Goal: Transaction & Acquisition: Purchase product/service

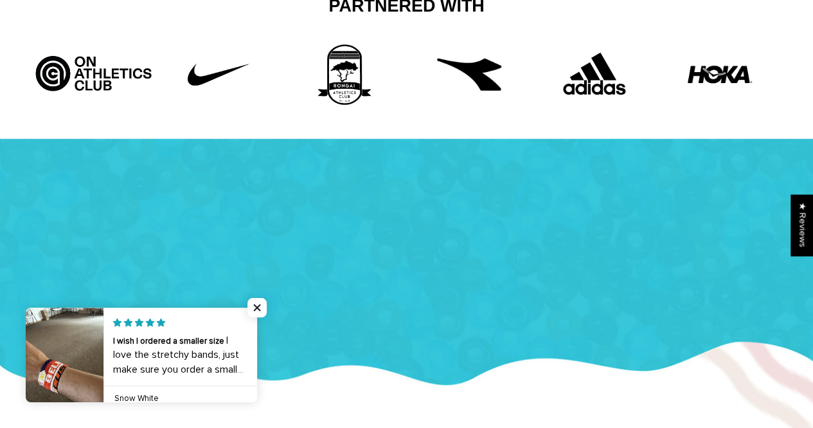
scroll to position [1659, 0]
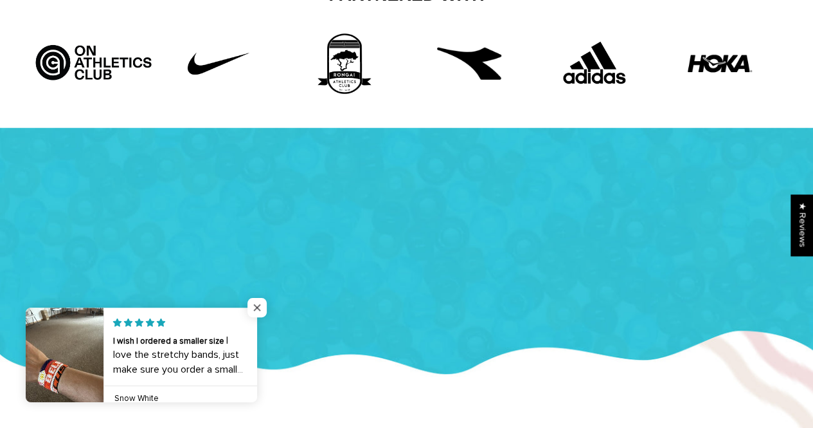
click at [259, 308] on span "Close popup widget" at bounding box center [257, 307] width 19 height 19
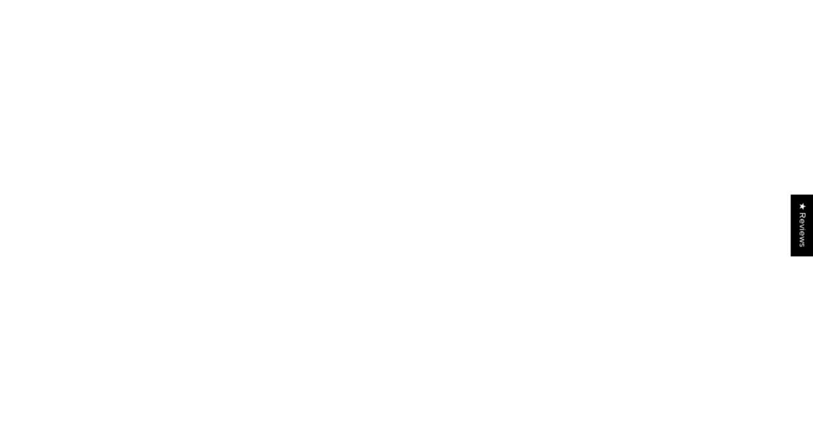
scroll to position [0, 0]
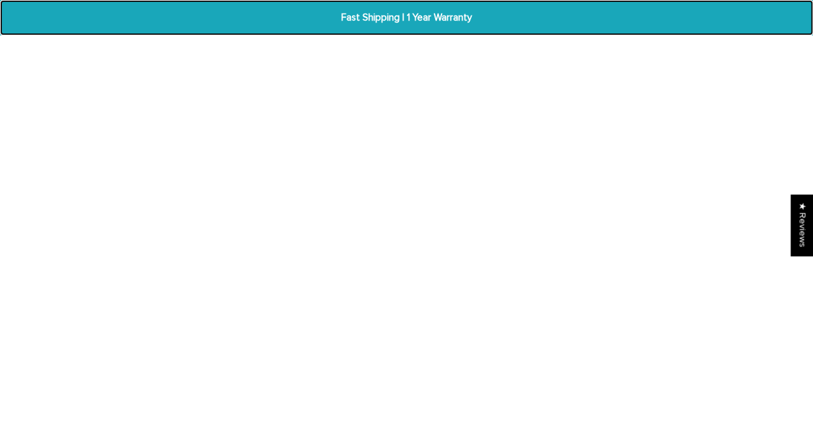
click at [398, 13] on span "Fast Shipping | 1 Year Warranty" at bounding box center [407, 17] width 310 height 15
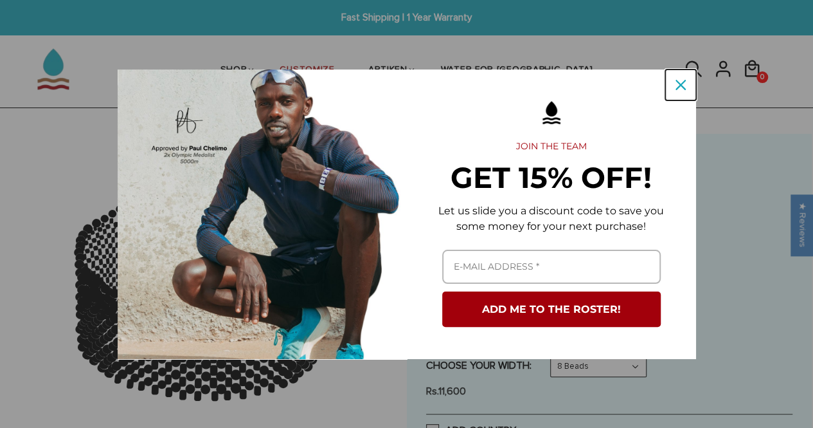
click at [680, 87] on icon "close icon" at bounding box center [681, 85] width 10 height 10
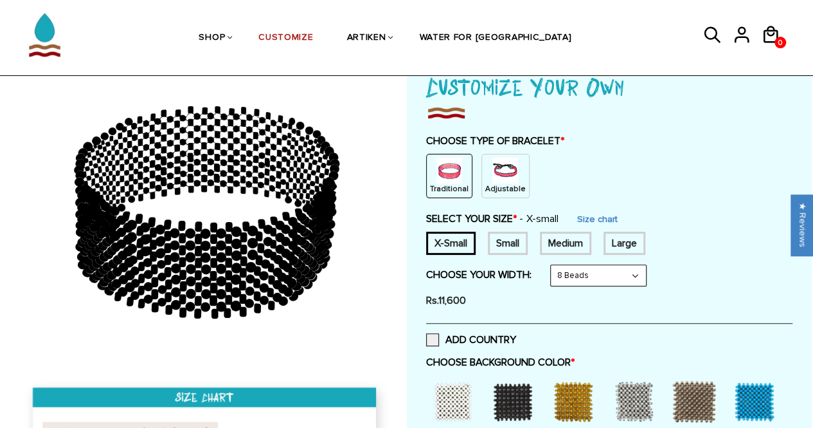
scroll to position [99, 0]
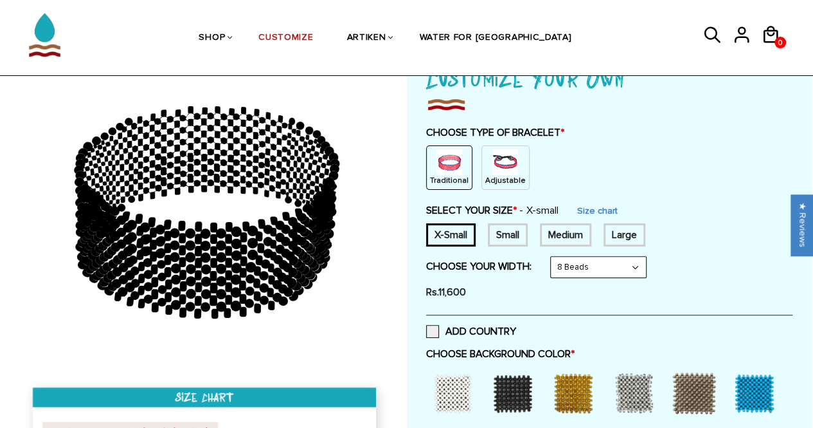
click at [488, 175] on p "Adjustable" at bounding box center [505, 180] width 41 height 11
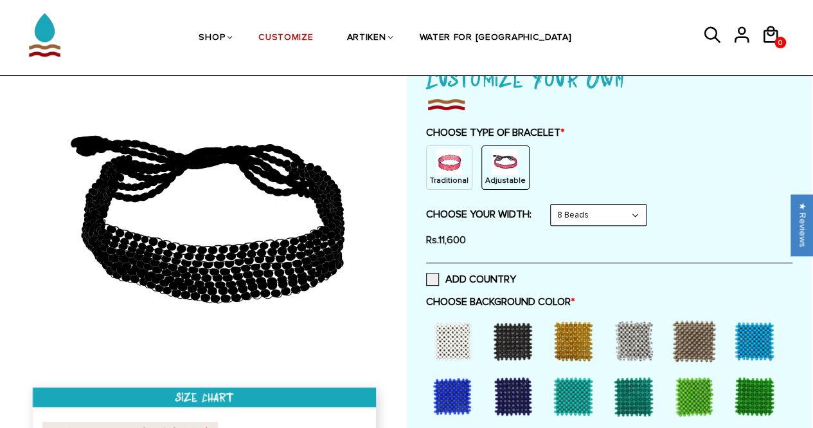
click at [599, 219] on select "8 Beads 6 Beads 10 Beads" at bounding box center [598, 214] width 95 height 21
click at [435, 275] on span at bounding box center [432, 279] width 13 height 13
click at [516, 275] on input "ADD COUNTRY" at bounding box center [516, 275] width 0 height 0
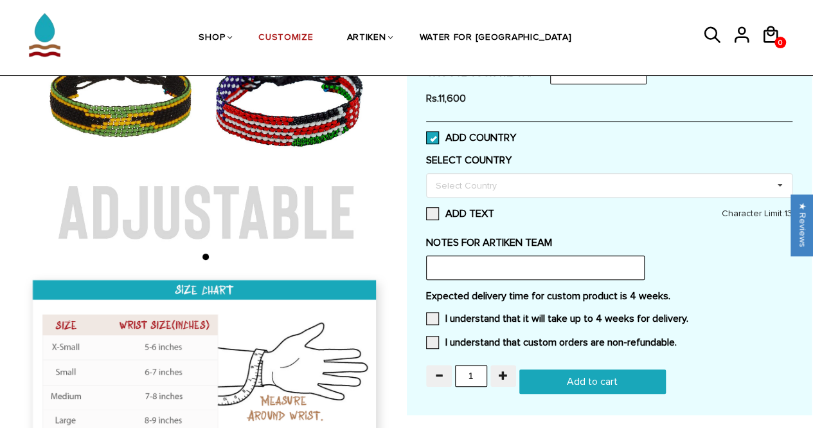
scroll to position [242, 0]
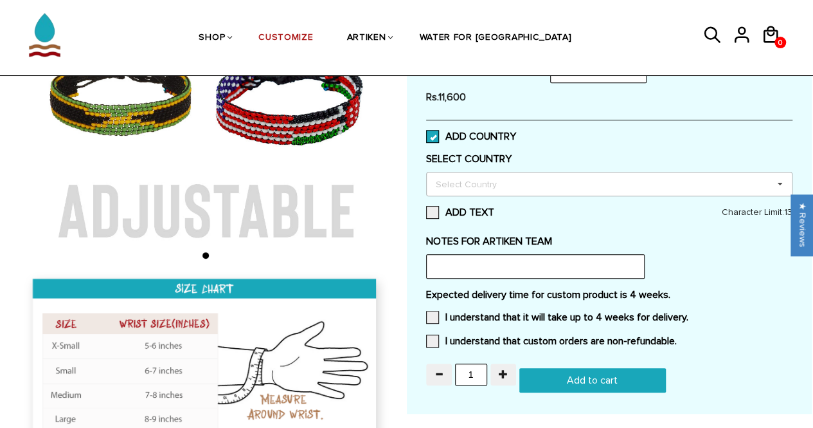
click at [469, 181] on div "Select Country" at bounding box center [474, 183] width 83 height 15
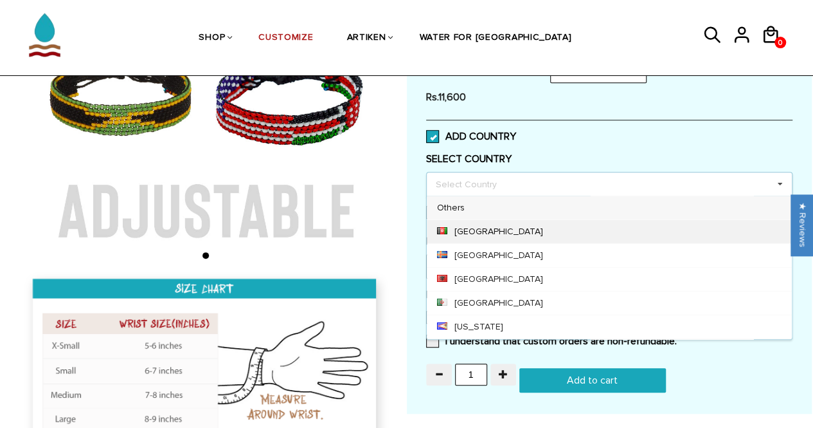
click at [457, 228] on div "[GEOGRAPHIC_DATA]" at bounding box center [609, 231] width 365 height 24
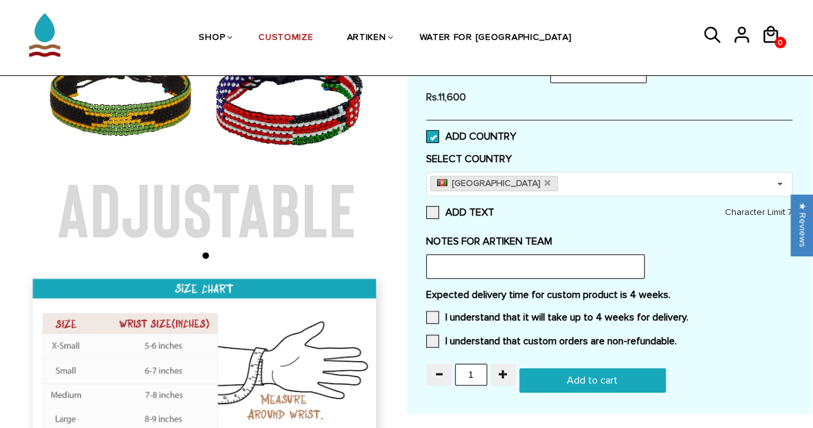
click at [607, 143] on div "ADD COUNTRY" at bounding box center [609, 136] width 367 height 33
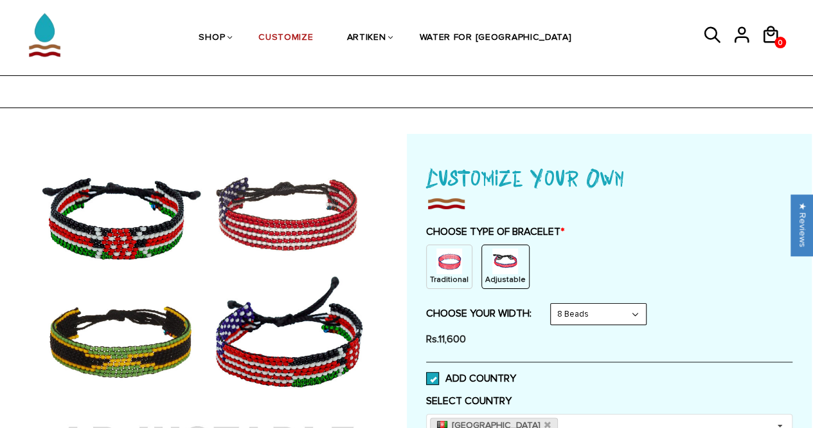
scroll to position [57, 0]
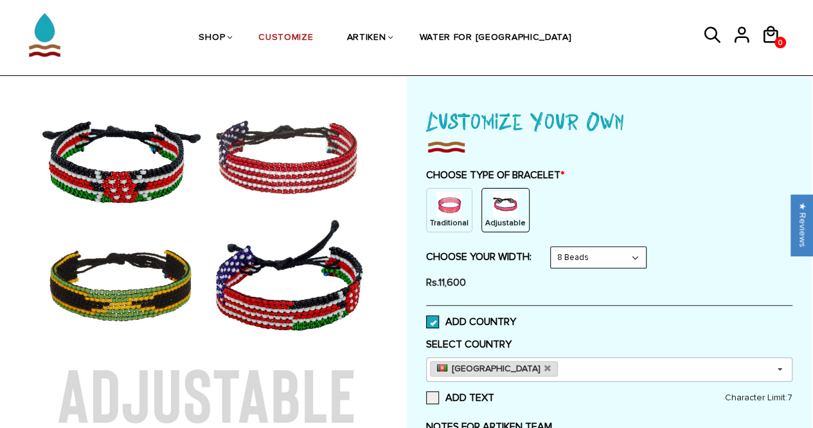
click at [509, 370] on link "[GEOGRAPHIC_DATA]" at bounding box center [494, 368] width 129 height 15
click at [545, 367] on icon at bounding box center [548, 368] width 6 height 8
click at [489, 367] on div "Select Country" at bounding box center [474, 368] width 83 height 15
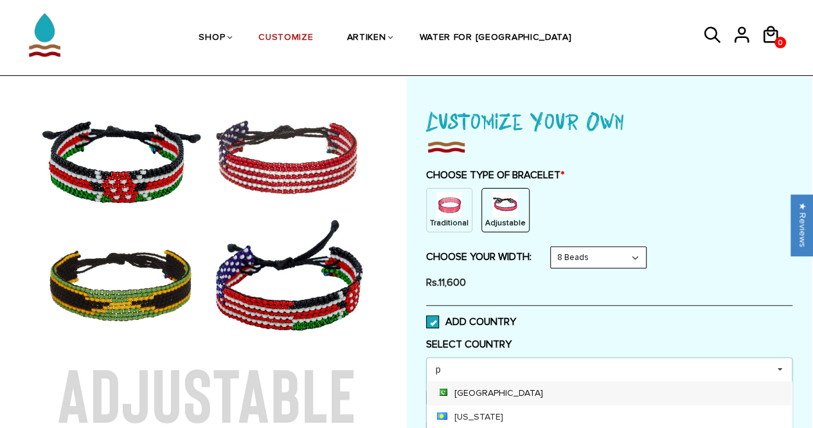
type input "p"
click at [464, 388] on div "[GEOGRAPHIC_DATA]" at bounding box center [609, 393] width 365 height 24
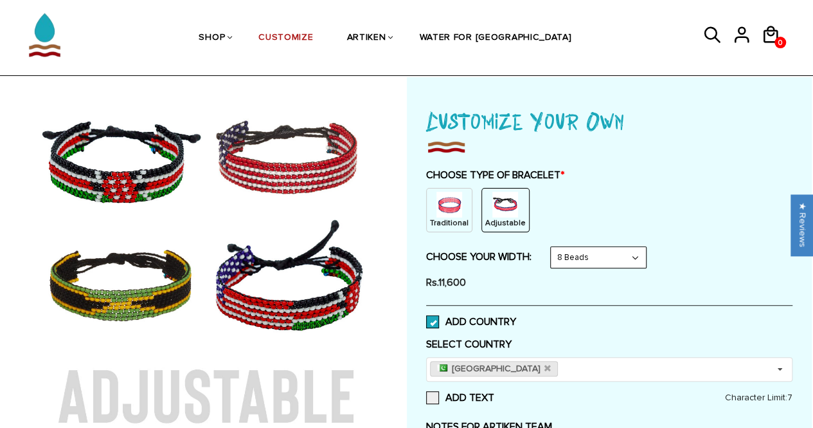
click at [572, 320] on div "ADD COUNTRY" at bounding box center [609, 321] width 367 height 33
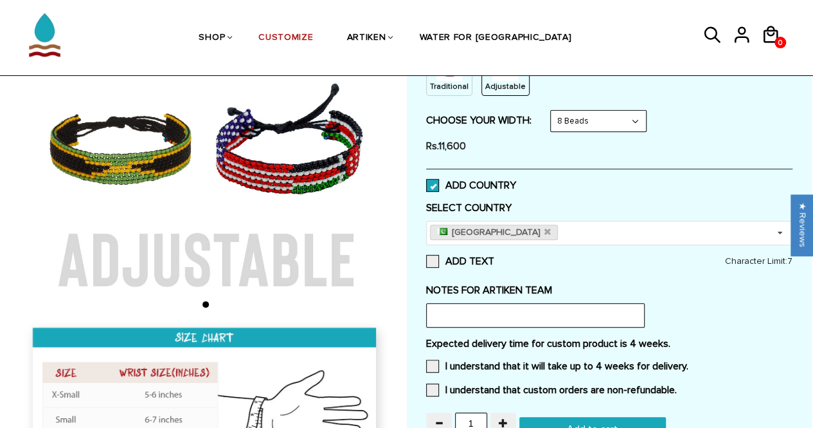
scroll to position [194, 0]
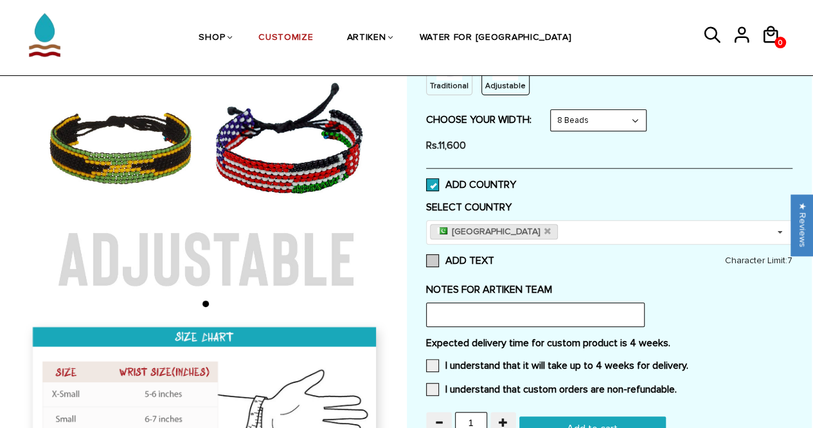
click at [432, 260] on span at bounding box center [432, 260] width 13 height 13
click at [494, 257] on input "ADD TEXT" at bounding box center [494, 257] width 0 height 0
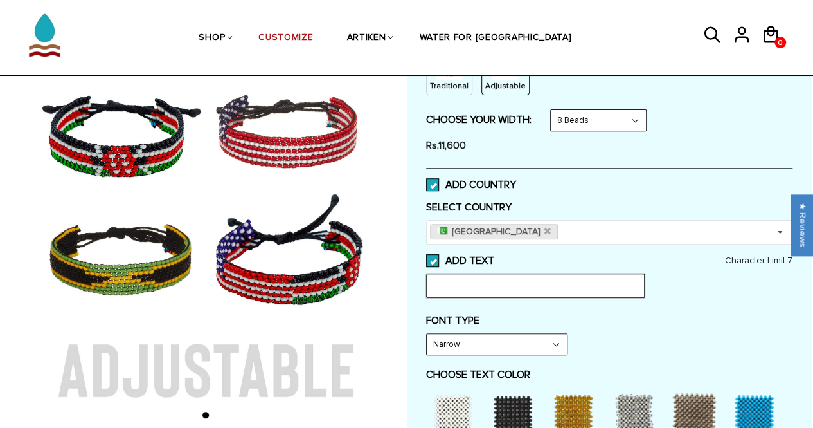
click at [470, 287] on input "text" at bounding box center [535, 285] width 219 height 24
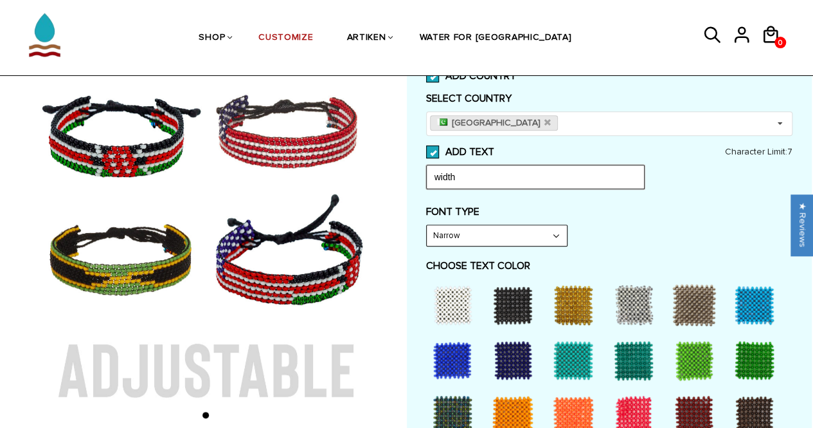
scroll to position [303, 0]
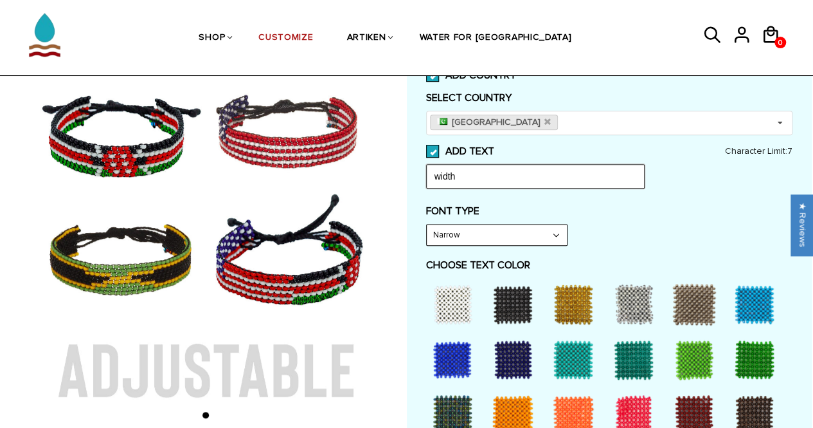
type input "width"
click at [541, 234] on select "Narrow Bold" at bounding box center [497, 234] width 140 height 21
select select "Bold"
click at [427, 224] on select "Narrow Bold" at bounding box center [497, 234] width 140 height 21
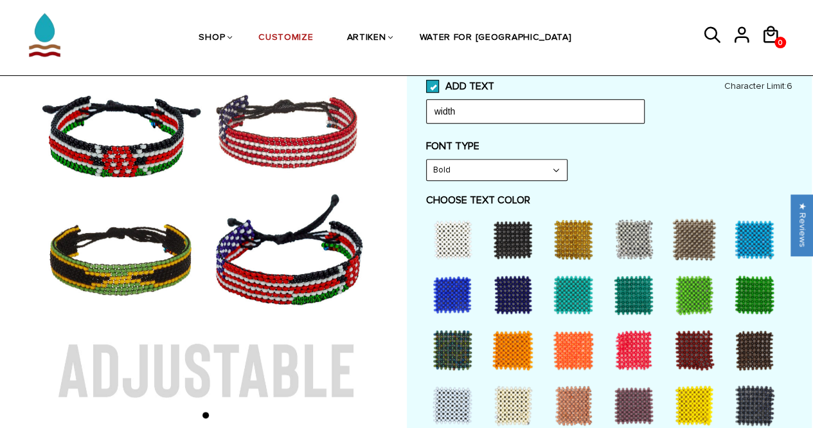
scroll to position [384, 0]
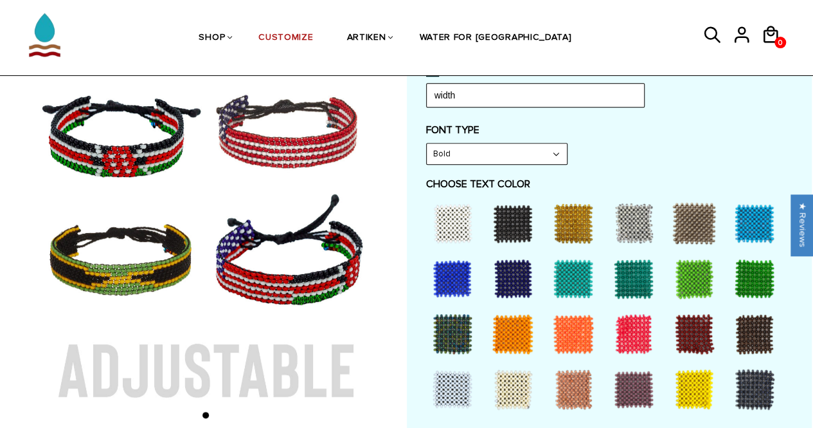
click at [559, 276] on div at bounding box center [573, 278] width 51 height 51
click at [520, 335] on div at bounding box center [512, 333] width 51 height 51
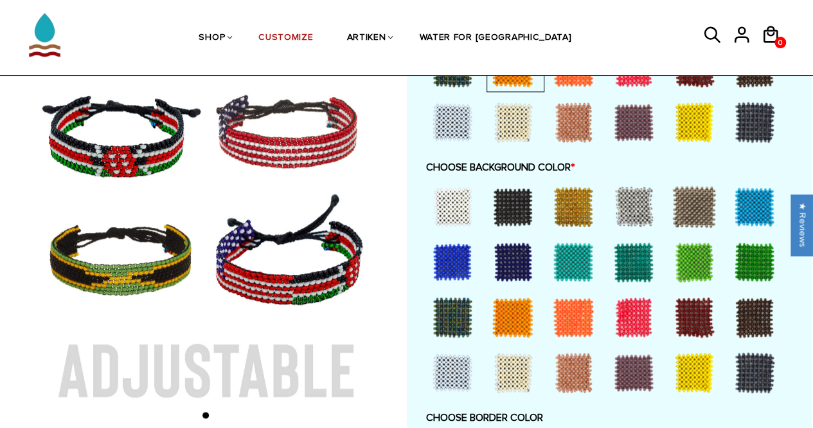
scroll to position [641, 0]
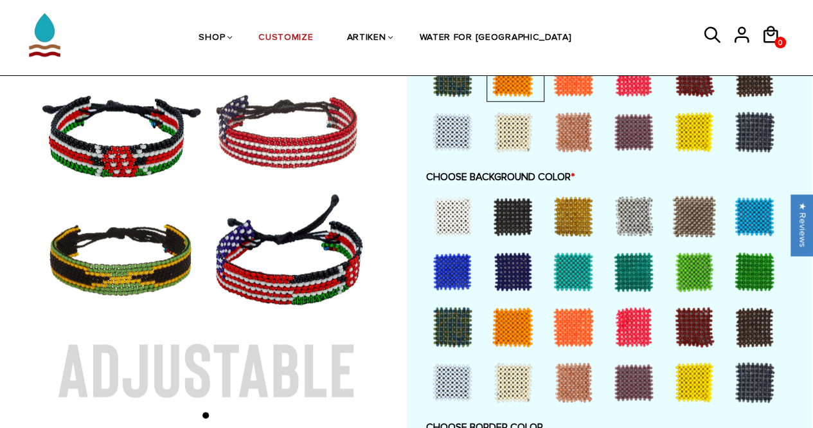
click at [451, 215] on div at bounding box center [452, 215] width 51 height 51
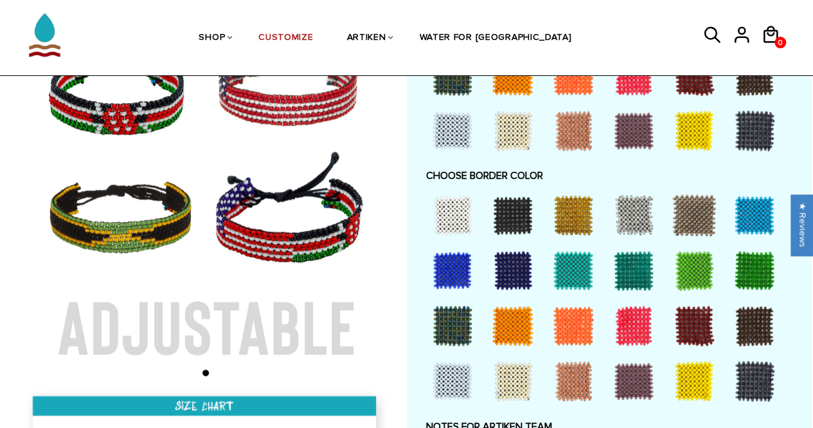
scroll to position [914, 0]
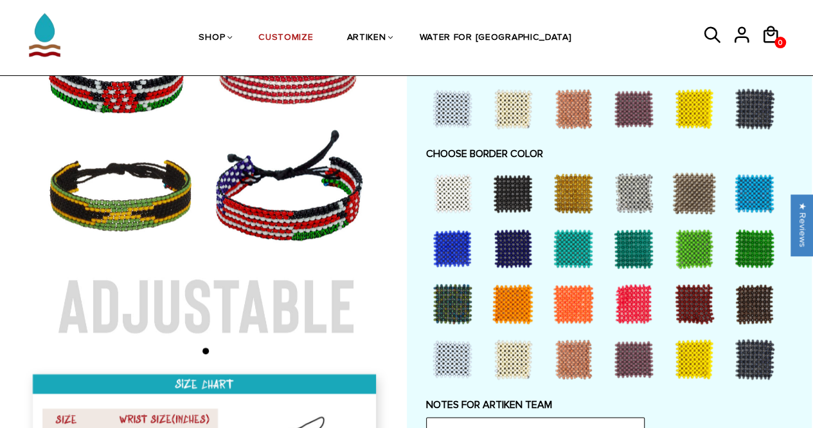
click at [575, 196] on div at bounding box center [573, 192] width 51 height 51
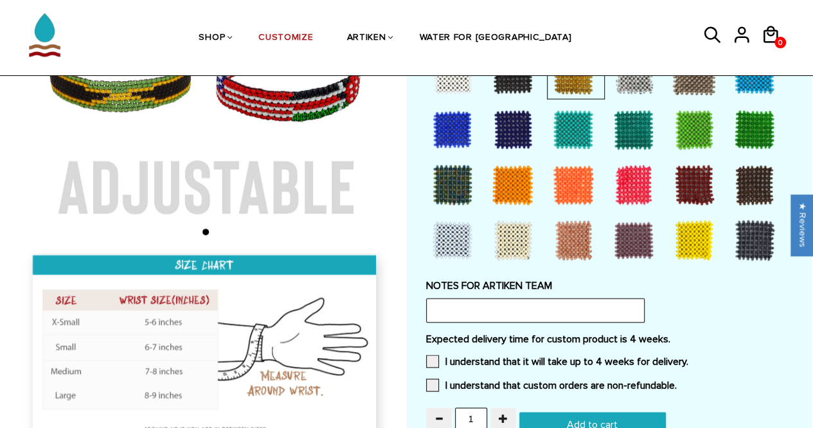
scroll to position [1095, 0]
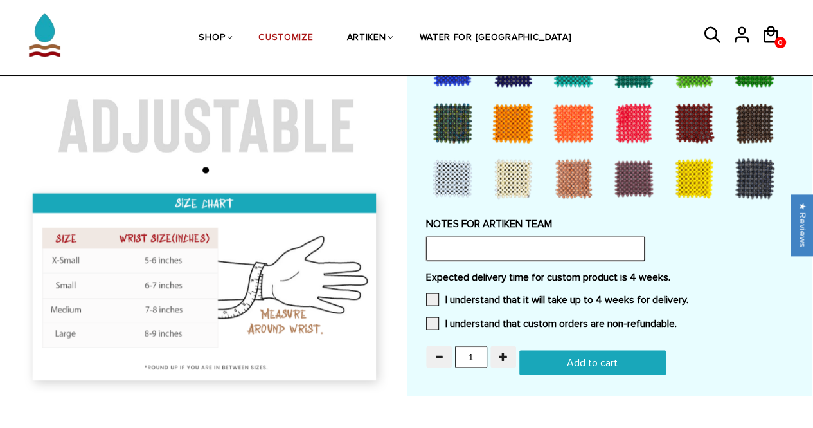
click at [460, 244] on input "text" at bounding box center [535, 248] width 219 height 24
click at [433, 293] on span at bounding box center [432, 299] width 13 height 13
click at [689, 295] on input "I understand that it will take up to 4 weeks for delivery." at bounding box center [689, 295] width 0 height 0
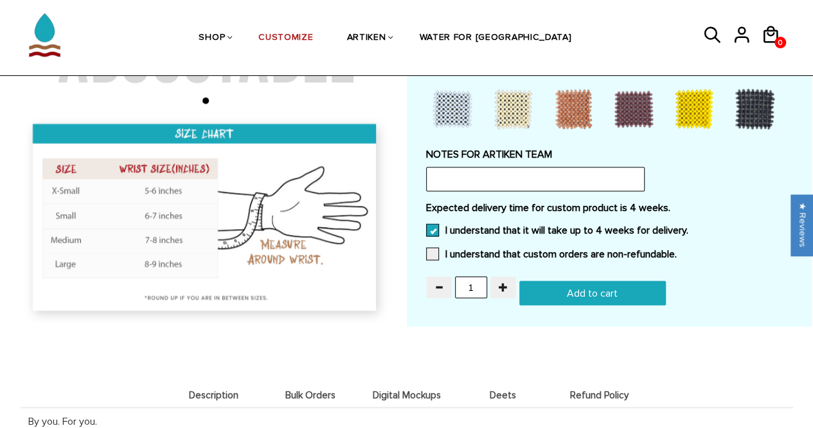
scroll to position [1176, 0]
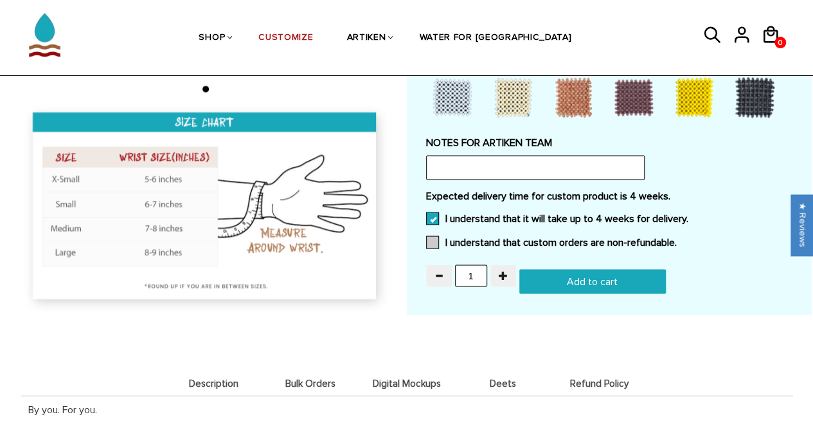
click at [433, 240] on span at bounding box center [432, 241] width 13 height 13
click at [677, 238] on input "I understand that custom orders are non-refundable." at bounding box center [677, 238] width 0 height 0
click at [586, 276] on input "Add to cart" at bounding box center [593, 281] width 147 height 24
type input "Add to cart"
